Goal: Obtain resource: Download file/media

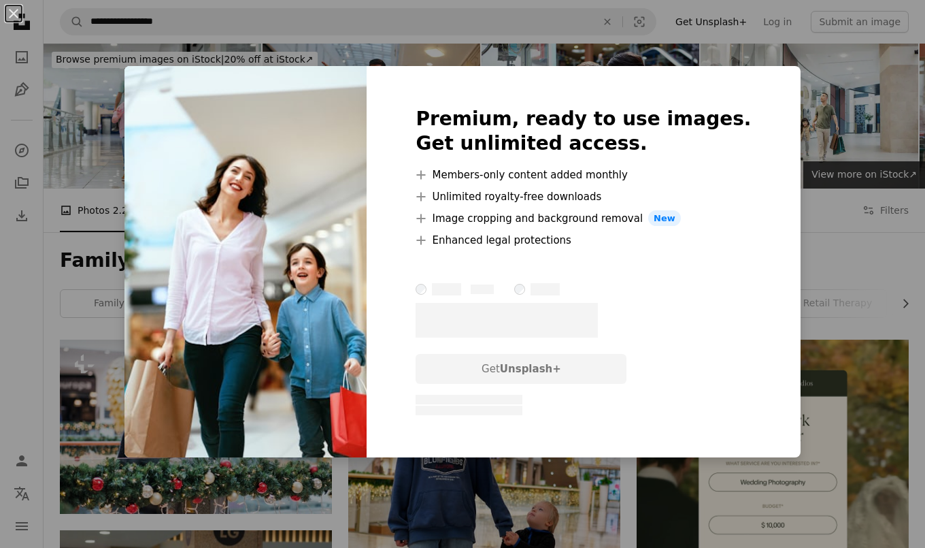
scroll to position [1429, 0]
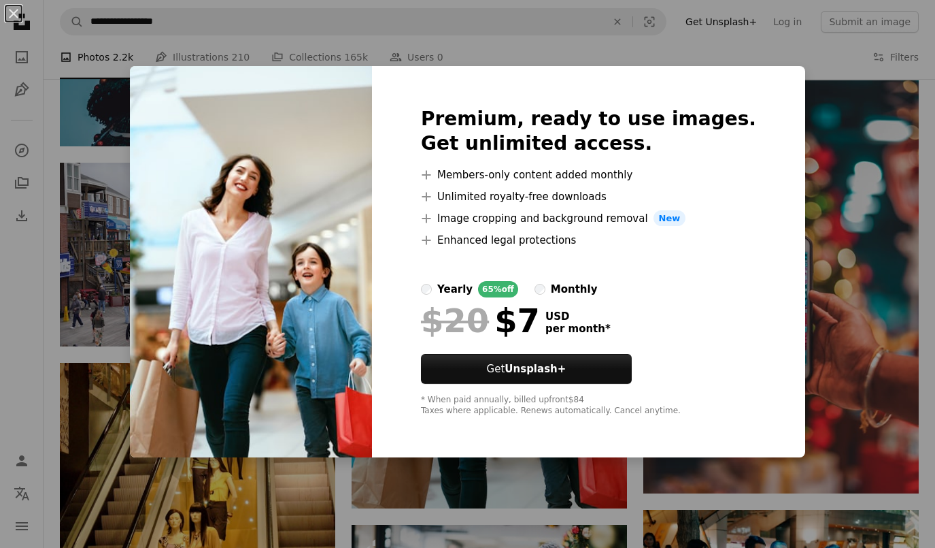
click at [168, 83] on img at bounding box center [251, 262] width 242 height 392
click at [161, 78] on img at bounding box center [251, 262] width 242 height 392
click at [161, 77] on img at bounding box center [251, 262] width 242 height 392
click at [758, 80] on div "Premium, ready to use images. Get unlimited access. A plus sign Members-only co…" at bounding box center [588, 262] width 433 height 392
click at [754, 80] on div "Premium, ready to use images. Get unlimited access. A plus sign Members-only co…" at bounding box center [588, 262] width 433 height 392
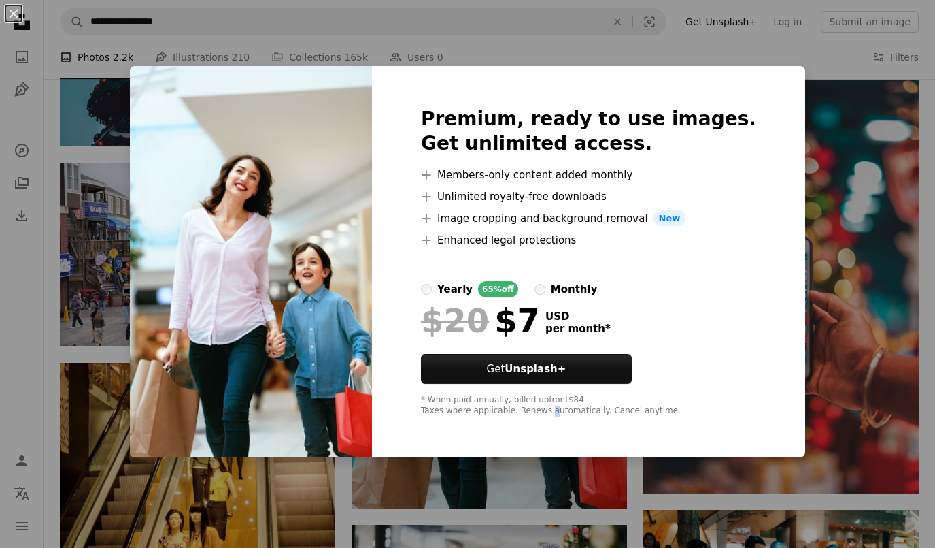
click at [563, 457] on div "Premium, ready to use images. Get unlimited access. A plus sign Members-only co…" at bounding box center [588, 262] width 433 height 392
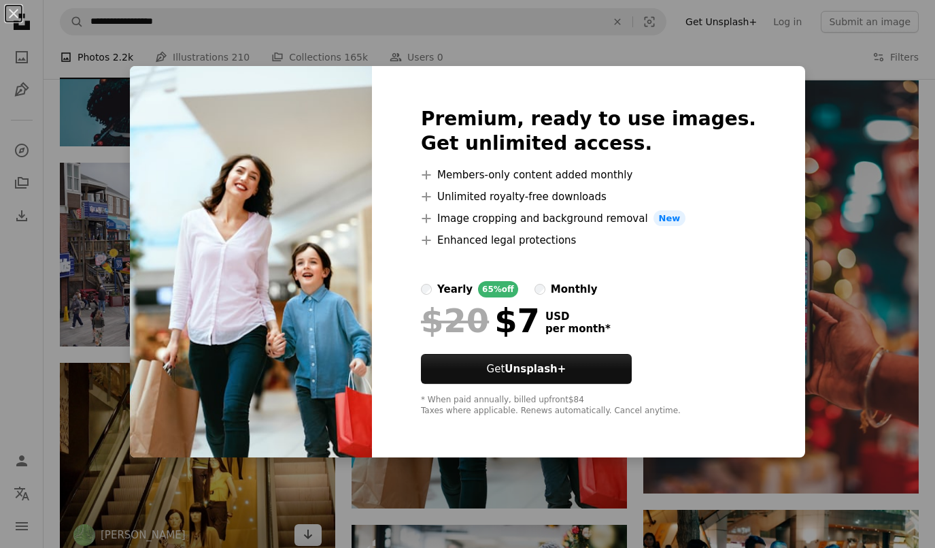
drag, startPoint x: 278, startPoint y: 461, endPoint x: 220, endPoint y: 450, distance: 59.5
click at [267, 461] on div "An X shape Premium, ready to use images. Get unlimited access. A plus sign Memb…" at bounding box center [467, 274] width 935 height 548
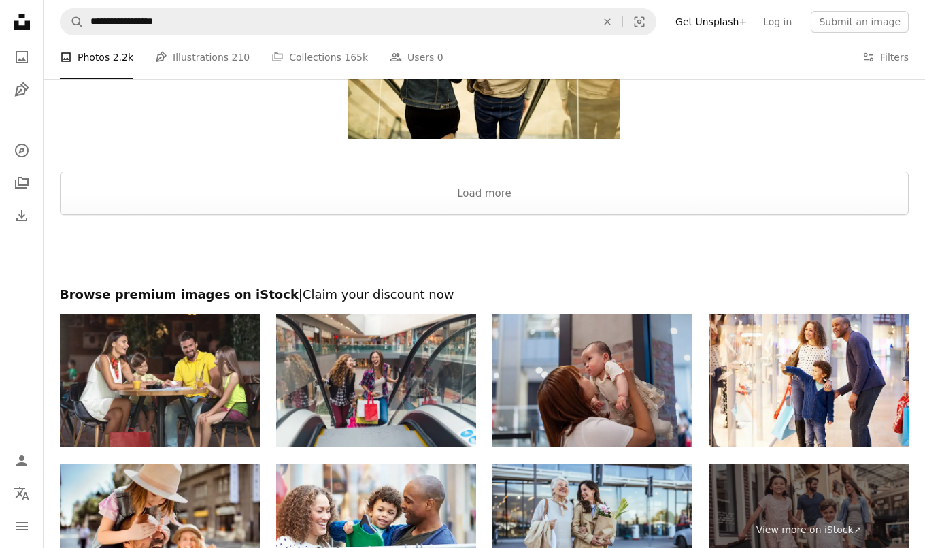
scroll to position [2177, 0]
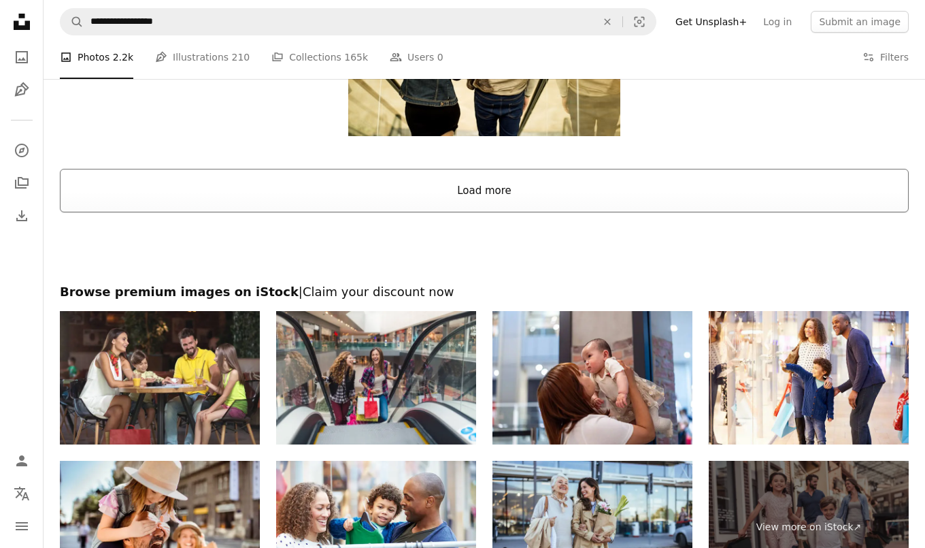
click at [644, 197] on button "Load more" at bounding box center [484, 191] width 849 height 44
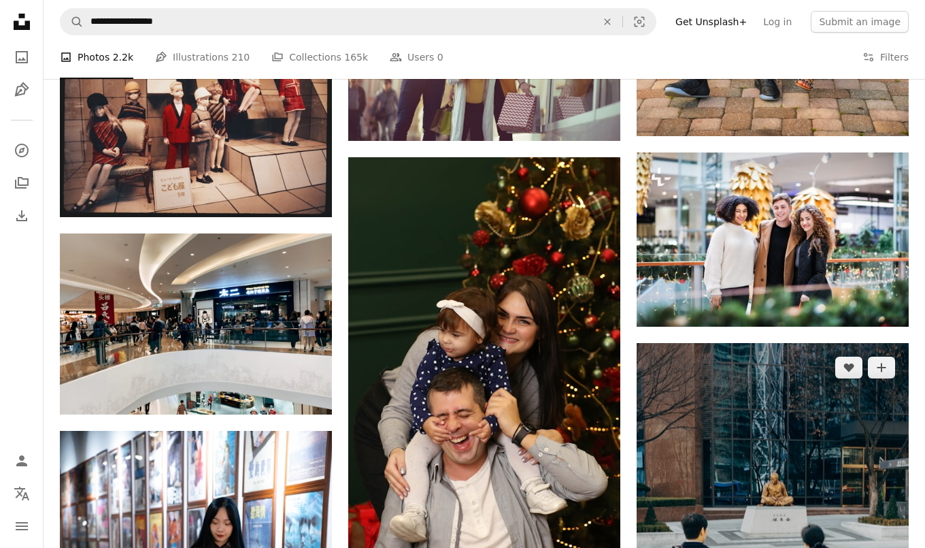
scroll to position [6190, 0]
